Goal: Transaction & Acquisition: Purchase product/service

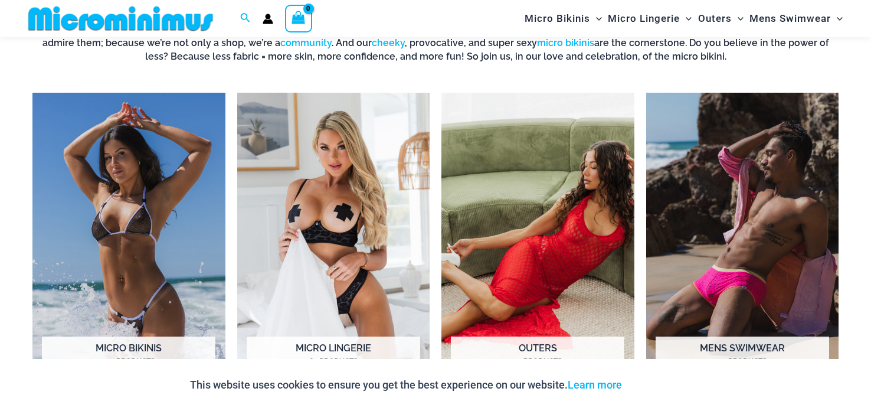
scroll to position [879, 0]
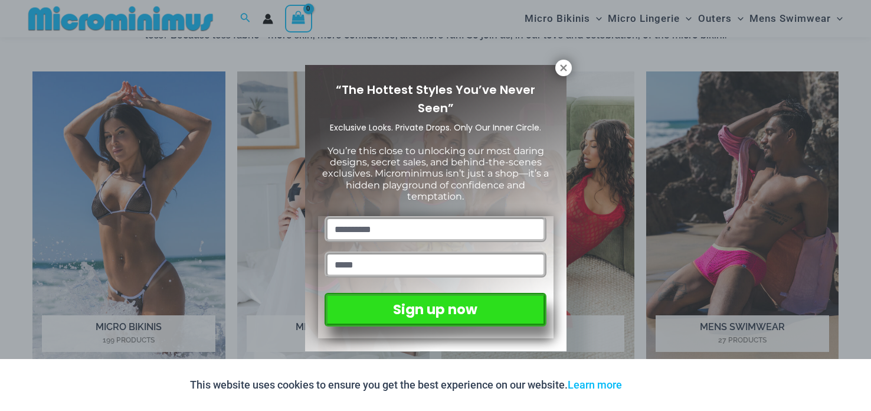
drag, startPoint x: 870, startPoint y: 58, endPoint x: 870, endPoint y: 101, distance: 43.1
click at [870, 102] on div "“The Hottest Styles You’ve Never Seen” Exclusive Looks. Private Drops. Only Our…" at bounding box center [435, 205] width 871 height 411
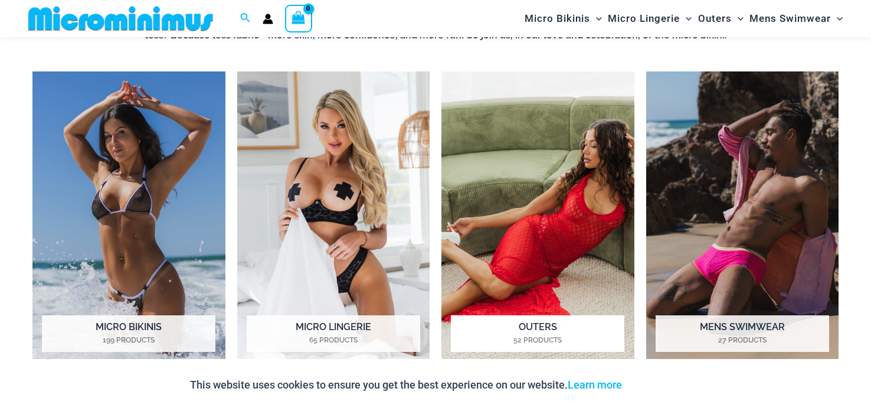
click at [549, 331] on h2 "Outers 52 Products" at bounding box center [537, 333] width 173 height 37
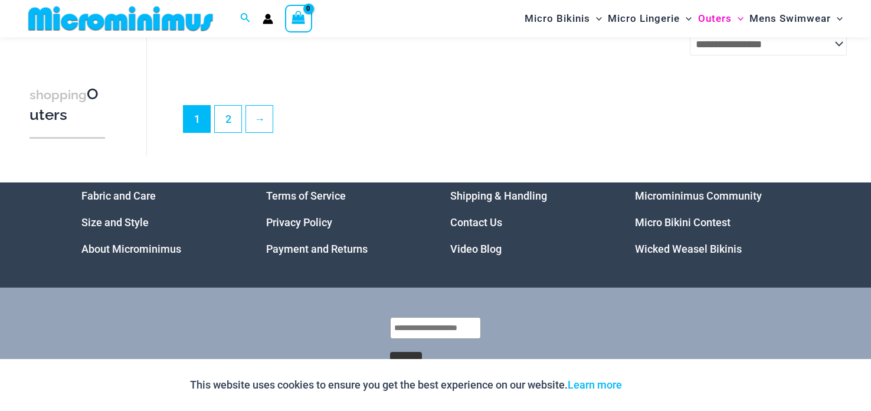
scroll to position [2914, 0]
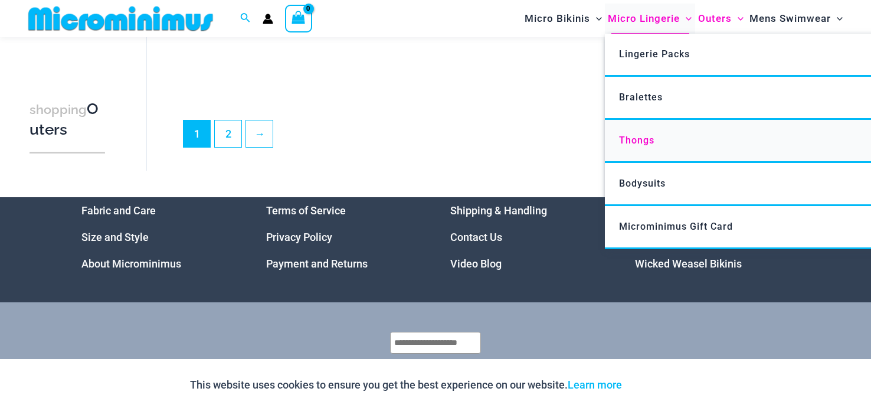
click at [626, 143] on span "Thongs" at bounding box center [636, 139] width 35 height 11
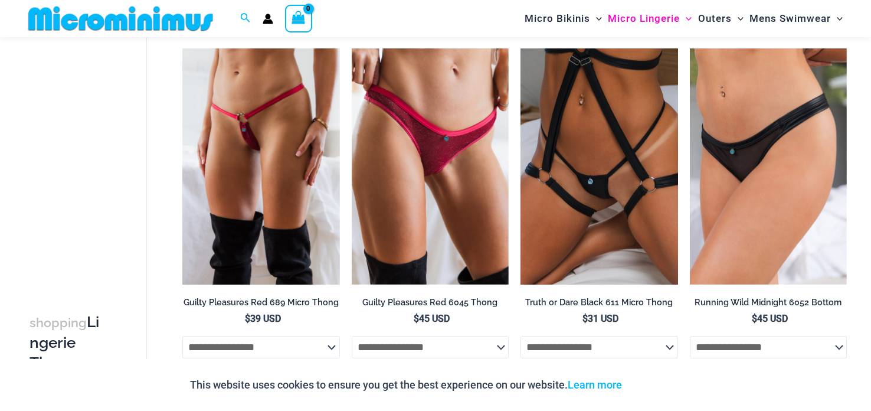
scroll to position [76, 0]
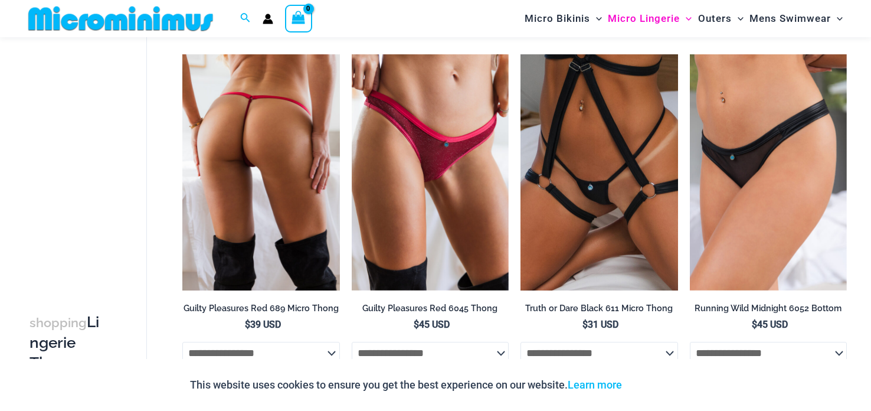
click at [224, 124] on img at bounding box center [260, 172] width 157 height 236
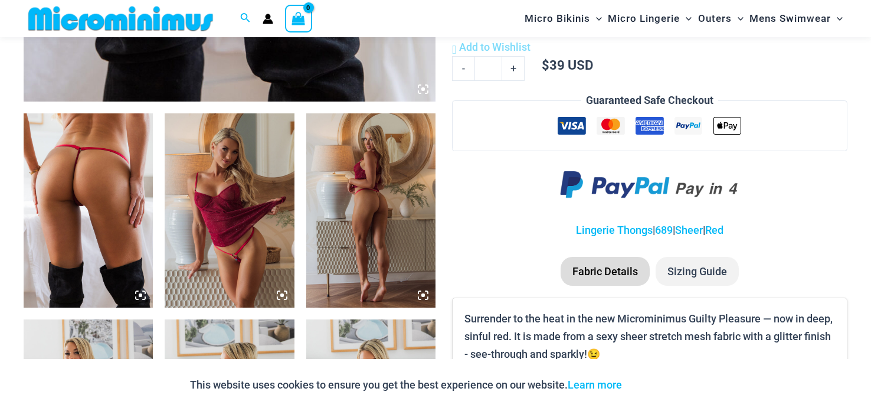
scroll to position [629, 0]
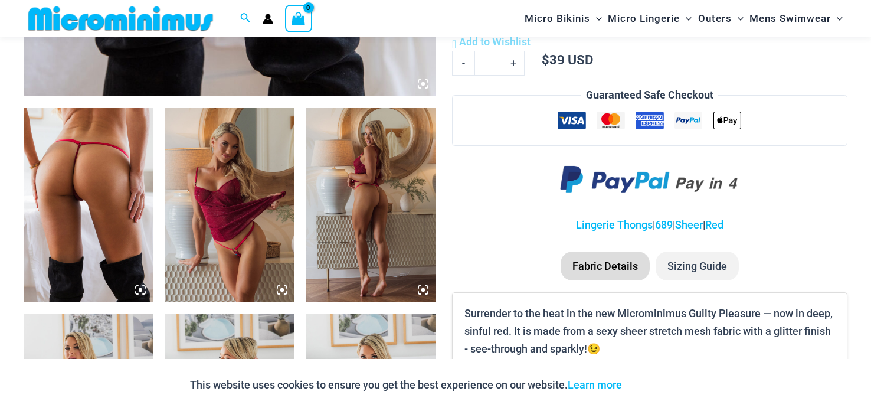
click at [332, 207] on img at bounding box center [370, 205] width 129 height 194
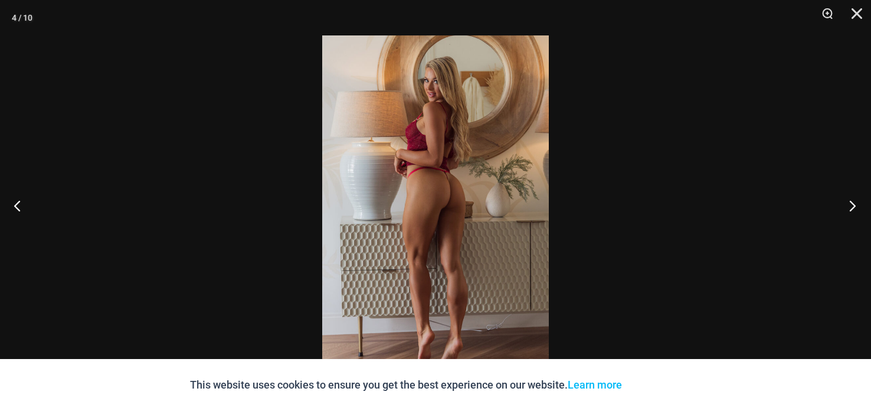
click at [852, 204] on button "Next" at bounding box center [848, 205] width 44 height 59
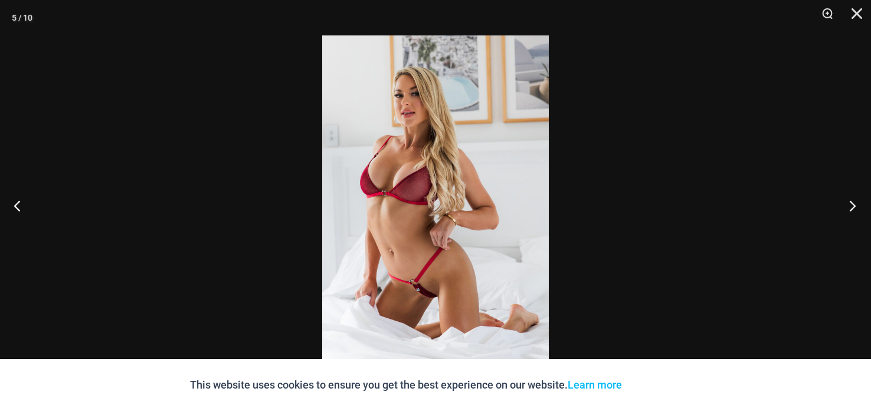
click at [852, 204] on button "Next" at bounding box center [848, 205] width 44 height 59
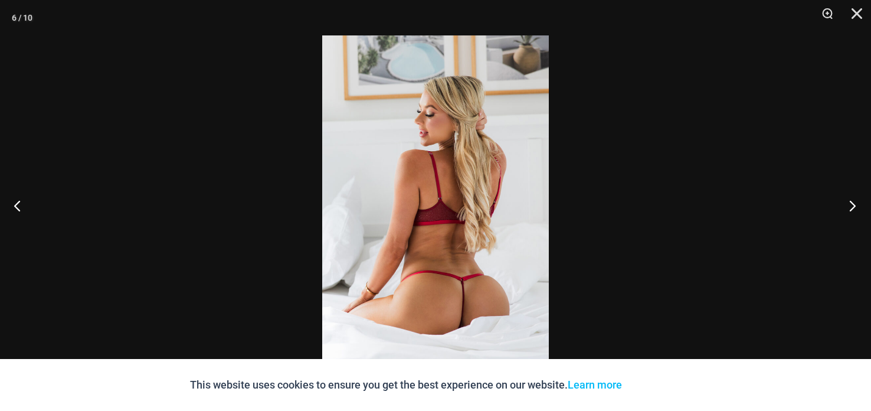
click at [853, 202] on button "Next" at bounding box center [848, 205] width 44 height 59
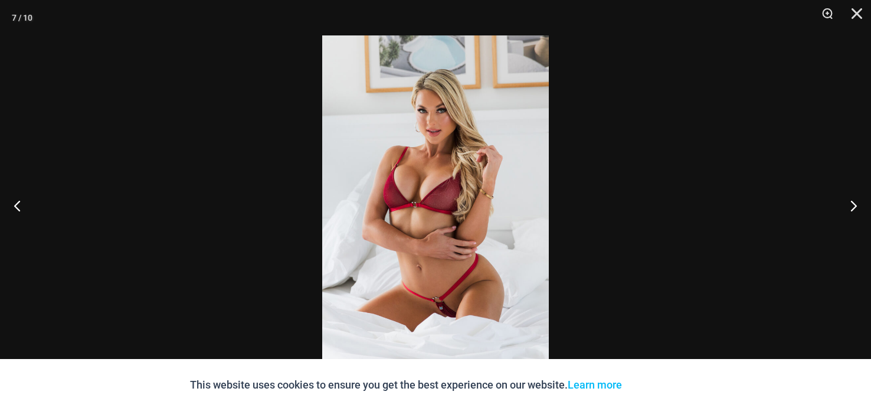
click at [813, 175] on div at bounding box center [435, 205] width 871 height 411
